Goal: Task Accomplishment & Management: Complete application form

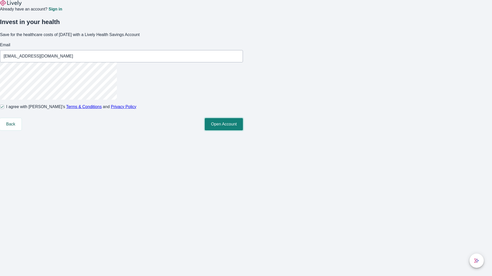
click at [243, 131] on button "Open Account" at bounding box center [224, 124] width 38 height 12
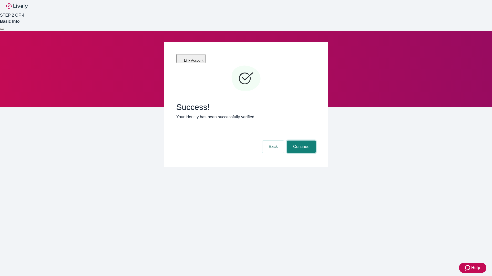
click at [300, 141] on button "Continue" at bounding box center [301, 147] width 29 height 12
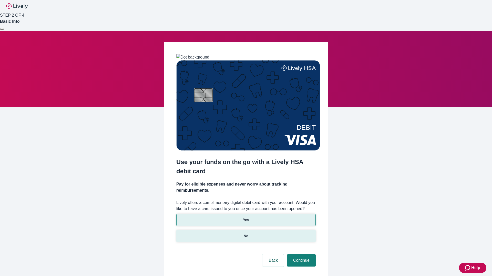
click at [246, 234] on p "No" at bounding box center [245, 236] width 5 height 5
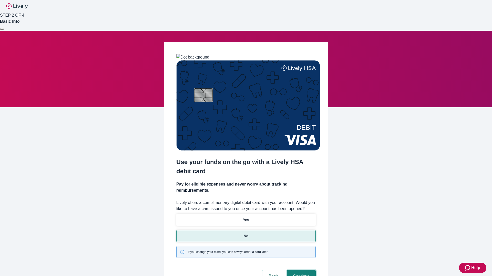
click at [300, 271] on button "Continue" at bounding box center [301, 277] width 29 height 12
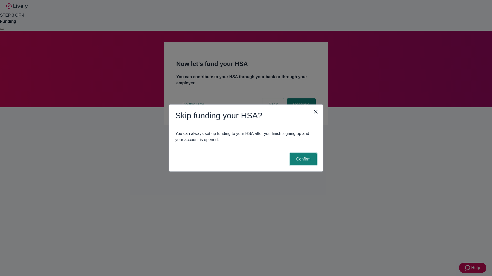
click at [302, 159] on button "Confirm" at bounding box center [303, 159] width 27 height 12
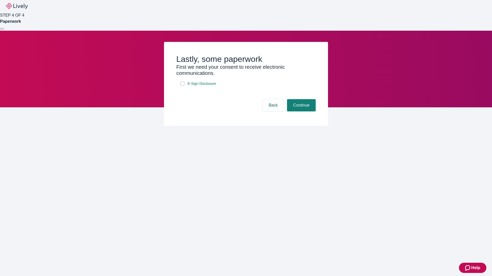
click at [182, 86] on input "E-Sign Disclosure" at bounding box center [182, 84] width 4 height 4
checkbox input "true"
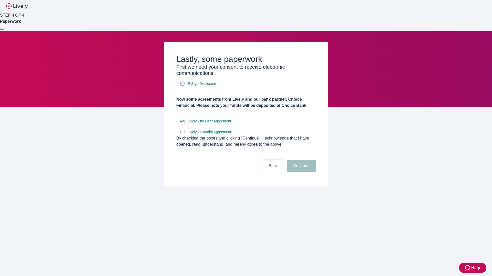
click at [182, 134] on input "Lively Custodial Agreement" at bounding box center [182, 132] width 4 height 4
checkbox input "true"
click at [300, 172] on button "Continue" at bounding box center [301, 166] width 29 height 12
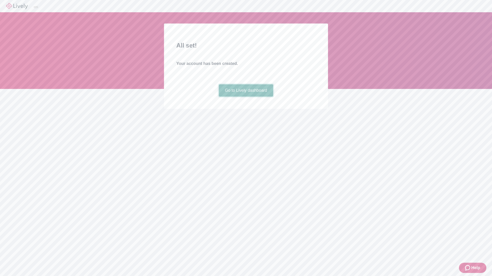
click at [246, 97] on link "Go to Lively dashboard" at bounding box center [246, 90] width 55 height 12
